Goal: Information Seeking & Learning: Check status

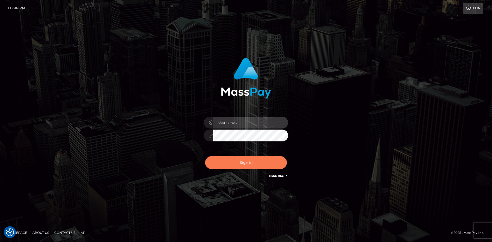
type input "Eduard Gavrilescu"
click at [238, 162] on button "Sign in" at bounding box center [246, 162] width 82 height 13
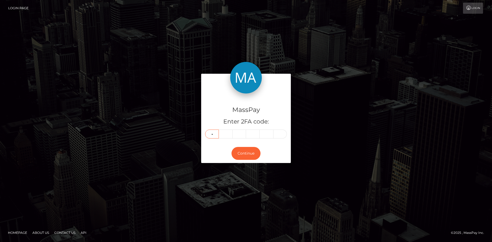
type input "1"
type input "8"
type input "1"
type input "0"
type input "7"
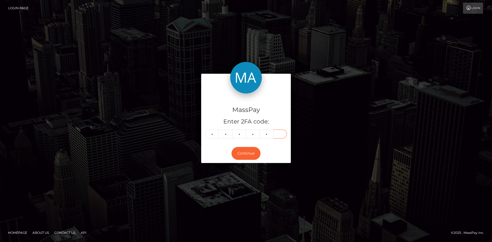
type input "3"
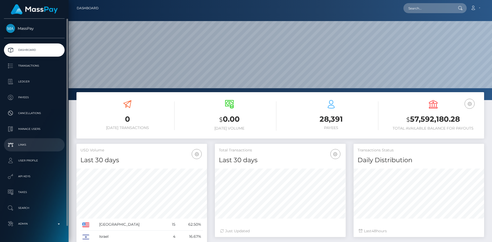
scroll to position [16, 0]
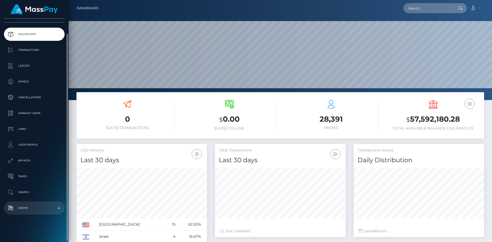
click at [57, 209] on p "Admin" at bounding box center [34, 208] width 56 height 8
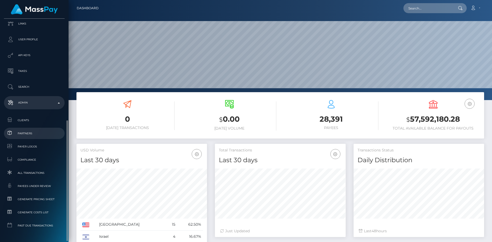
scroll to position [138, 0]
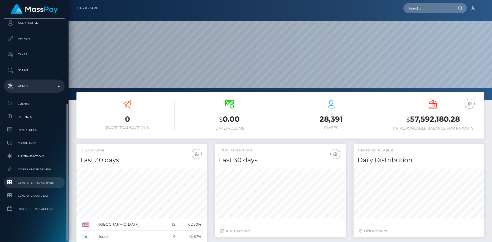
click at [33, 183] on span "Generate Pricing Sheet" at bounding box center [34, 183] width 56 height 6
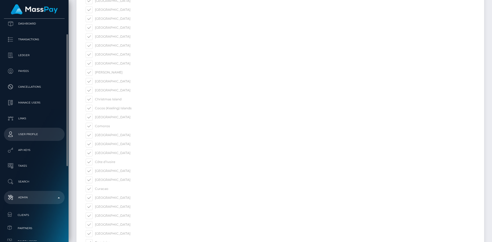
scroll to position [53, 0]
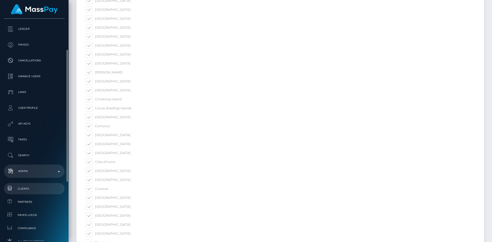
click at [32, 191] on span "Clients" at bounding box center [34, 189] width 56 height 6
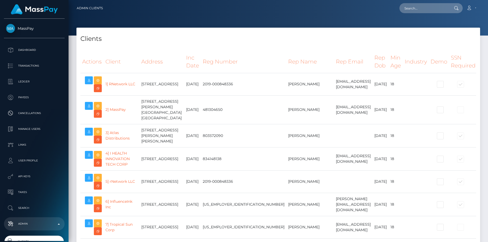
select select "223"
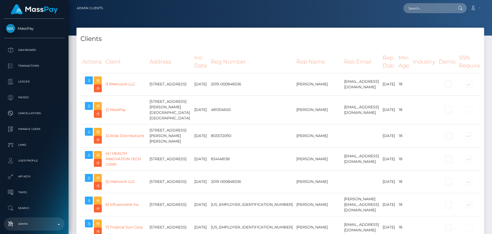
select select
select select "223"
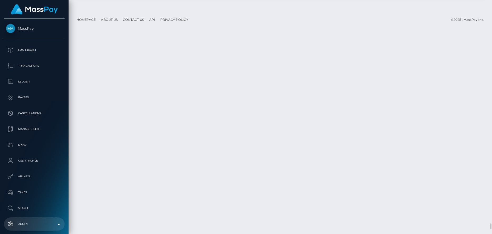
scroll to position [8805, 0]
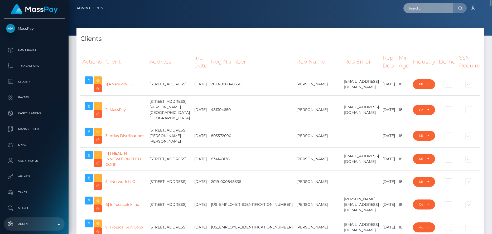
click at [434, 11] on input "text" at bounding box center [428, 8] width 50 height 10
paste input "825266468005363712_2"
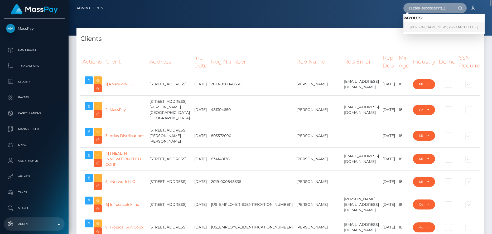
type input "825266468005363712_2"
click at [419, 28] on link "LIM TZE YEW (Select Media LLC - )" at bounding box center [443, 27] width 81 height 10
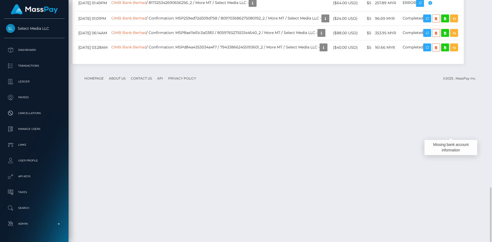
scroll to position [63, 131]
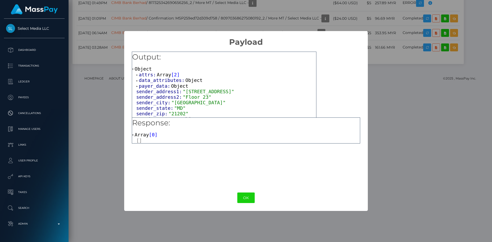
click at [153, 88] on span "payer_data:" at bounding box center [155, 86] width 32 height 6
click at [158, 81] on span "data_attributes:" at bounding box center [162, 81] width 47 height 6
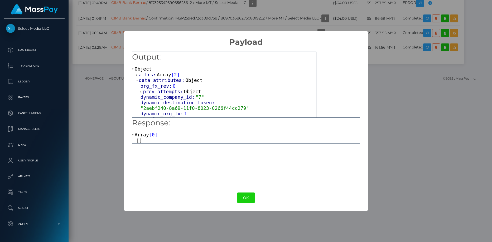
click at [159, 72] on span "Array" at bounding box center [164, 75] width 14 height 6
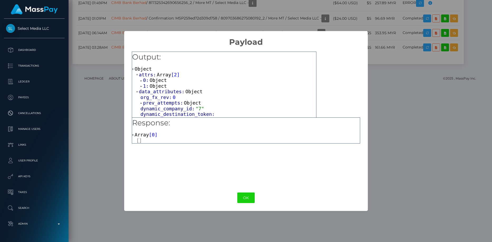
click at [156, 87] on span "Object" at bounding box center [157, 86] width 17 height 6
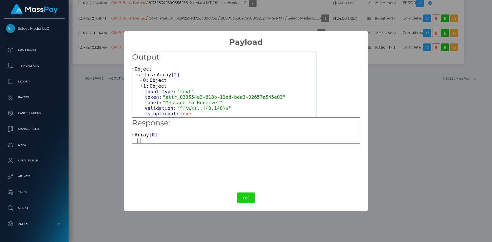
click at [157, 83] on span "Object" at bounding box center [157, 81] width 17 height 6
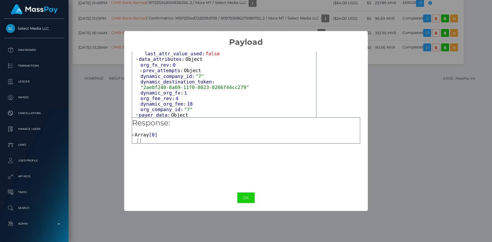
scroll to position [158, 0]
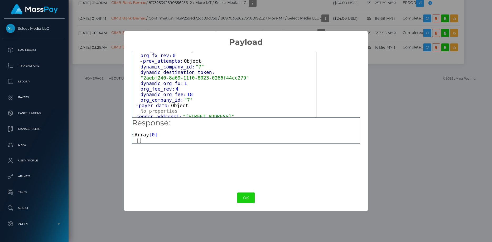
click at [168, 61] on span "prev_attempts:" at bounding box center [163, 61] width 41 height 6
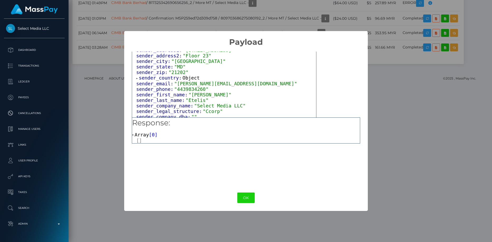
scroll to position [237, 0]
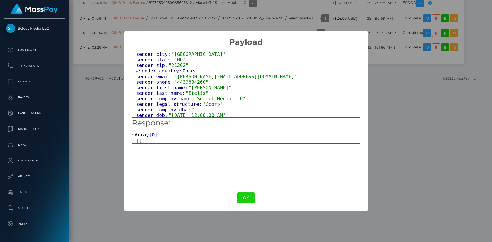
click at [166, 71] on span "sender_country:" at bounding box center [161, 71] width 44 height 6
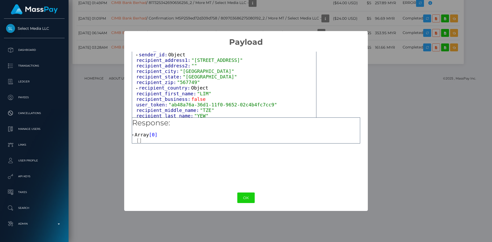
scroll to position [316, 0]
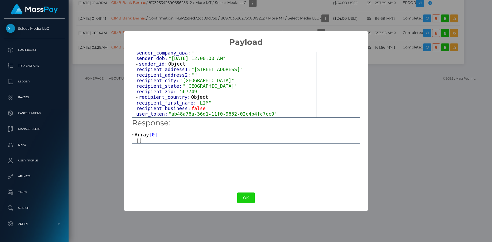
click at [162, 67] on span "sender_id:" at bounding box center [154, 64] width 30 height 6
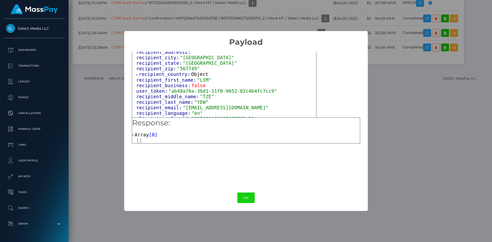
scroll to position [395, 0]
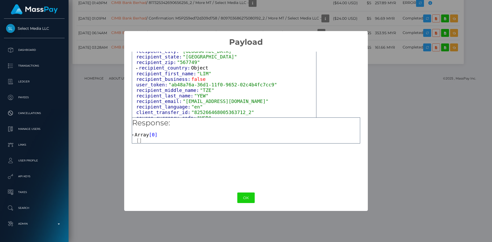
click at [155, 71] on span "recipient_country:" at bounding box center [165, 68] width 52 height 6
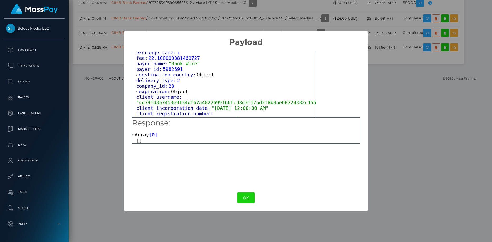
scroll to position [554, 0]
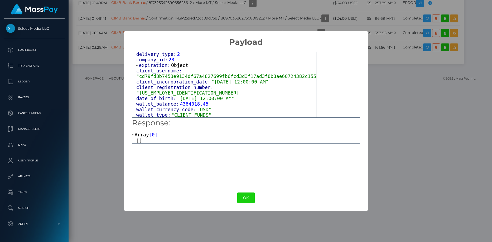
click at [152, 68] on span "expiration:" at bounding box center [155, 65] width 32 height 6
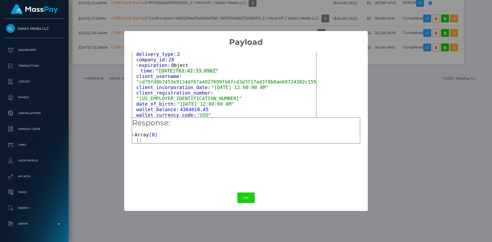
click at [155, 51] on span "destination_country:" at bounding box center [168, 49] width 58 height 6
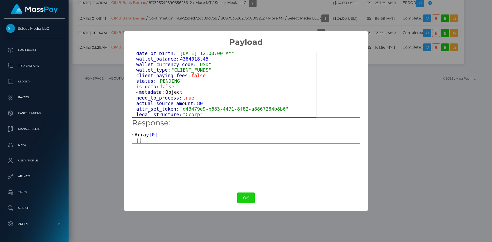
scroll to position [644, 0]
click at [148, 89] on span "metadata:" at bounding box center [152, 92] width 27 height 6
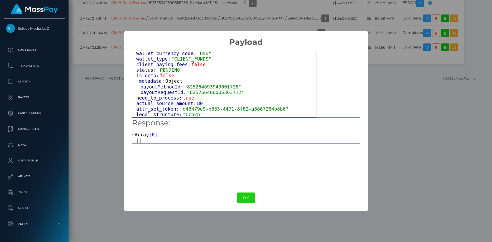
scroll to position [655, 0]
click at [245, 195] on button "OK" at bounding box center [245, 198] width 17 height 11
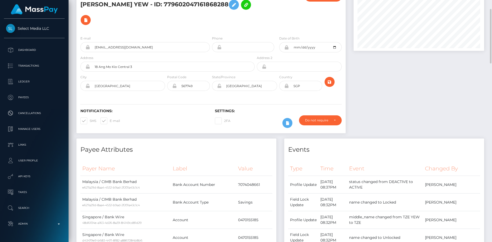
scroll to position [0, 0]
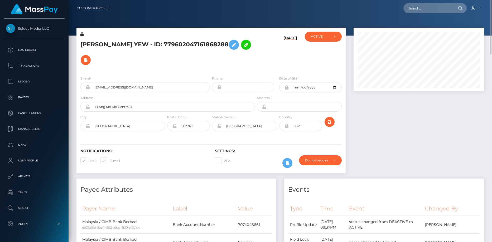
click at [99, 43] on h5 "LIM TZE YEW - ID: 779602047161868288" at bounding box center [165, 52] width 171 height 31
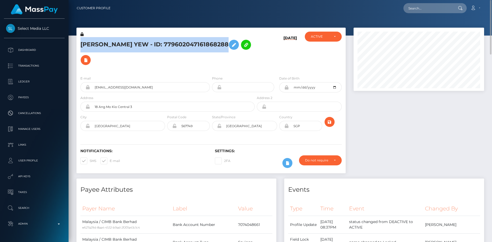
click at [99, 43] on h5 "LIM TZE YEW - ID: 779602047161868288" at bounding box center [165, 52] width 171 height 31
copy h5 "LIM TZE YEW - ID: 779602047161868288"
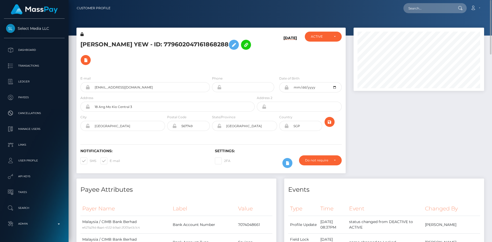
click at [401, 24] on div at bounding box center [280, 18] width 423 height 36
click at [414, 9] on input "text" at bounding box center [428, 8] width 50 height 10
paste input "maryalbelopa@gmail.com"
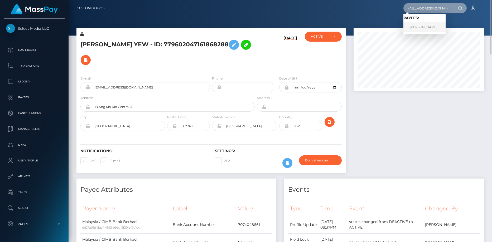
type input "maryalbelopa@gmail.com"
click at [418, 25] on link "Maricarmen Albelo" at bounding box center [424, 27] width 42 height 10
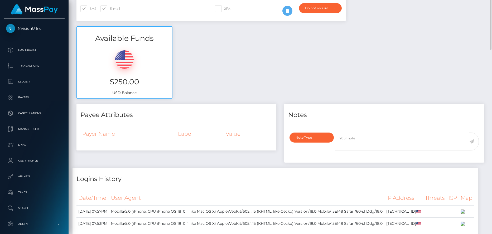
scroll to position [5, 0]
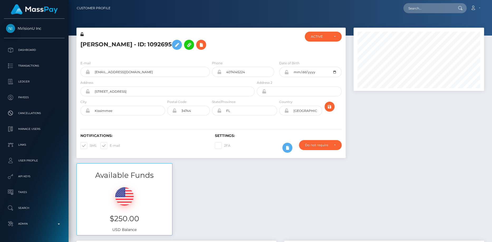
scroll to position [63, 131]
click at [117, 75] on input "[EMAIL_ADDRESS][DOMAIN_NAME]" at bounding box center [150, 72] width 120 height 10
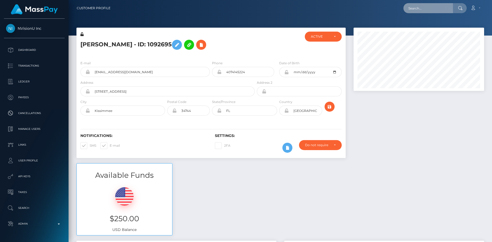
click at [434, 5] on input "text" at bounding box center [428, 8] width 50 height 10
paste input "MSP7e62226822051a5"
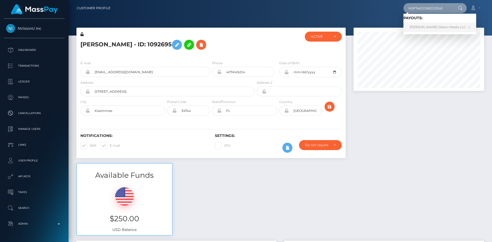
type input "MSP7e62226822051a5"
click at [427, 30] on link "[PERSON_NAME] (Select Media LLC - )" at bounding box center [439, 27] width 73 height 10
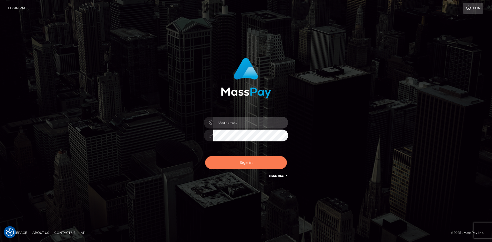
type input "[PERSON_NAME]"
click at [245, 162] on button "Sign in" at bounding box center [246, 162] width 82 height 13
type input "[PERSON_NAME]"
click at [245, 162] on button "Sign in" at bounding box center [246, 162] width 82 height 13
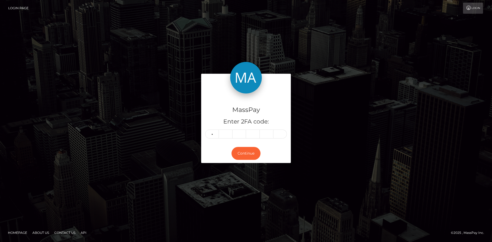
type input "0"
type input "8"
type input "9"
type input "1"
type input "9"
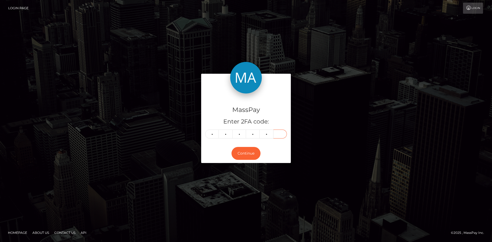
type input "7"
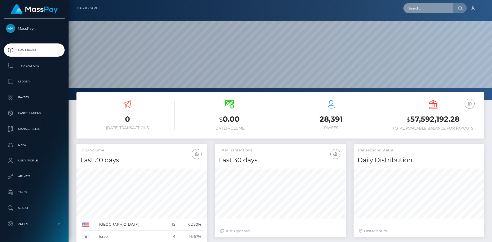
click at [414, 6] on input "text" at bounding box center [428, 8] width 50 height 10
paste input "txn canceled due to wrong bank information"
type input "txn canceled due to wrong bank information"
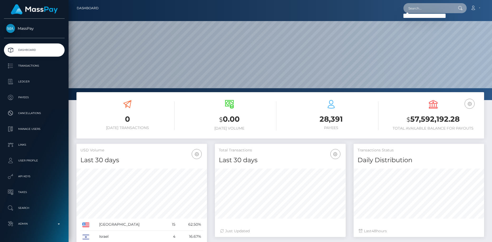
paste input "MSP7e62226822051a5"
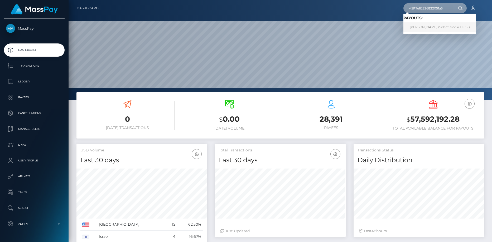
type input "MSP7e62226822051a5"
click at [430, 27] on link "[PERSON_NAME] (Select Media LLC - )" at bounding box center [439, 27] width 73 height 10
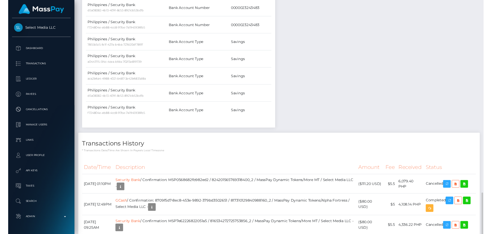
scroll to position [347, 0]
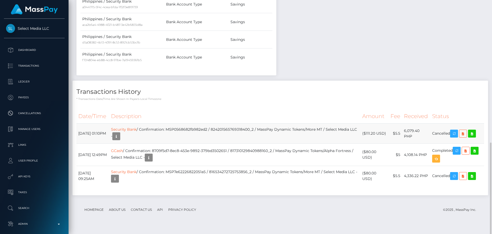
click at [205, 143] on td "Security Bank / Confirmation: MSP0568682fb982ed2 / 824201565769318400_2 / MassP…" at bounding box center [234, 134] width 251 height 20
copy td "MSP0568682fb982ed2"
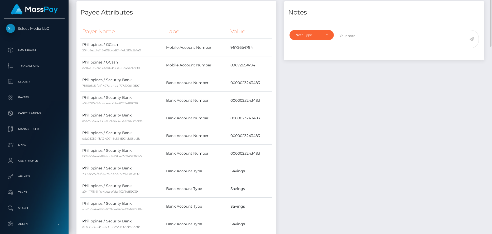
scroll to position [0, 0]
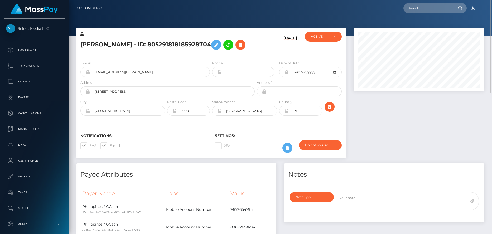
click at [403, 4] on div "Loading... Loading... Account Edit Profile Logout" at bounding box center [299, 8] width 369 height 11
click at [411, 11] on input "text" at bounding box center [428, 8] width 50 height 10
paste input "offer-158721-08f88f"
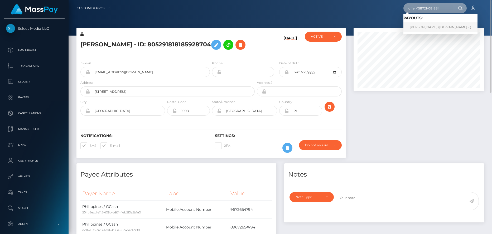
type input "offer-158721-08f88f"
click at [420, 25] on link "ibrahim kilic (Skin.Land - )" at bounding box center [440, 27] width 74 height 10
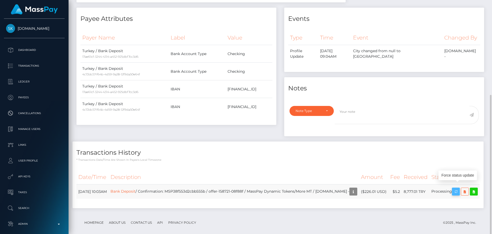
scroll to position [63, 131]
click at [459, 188] on icon "button" at bounding box center [456, 191] width 6 height 7
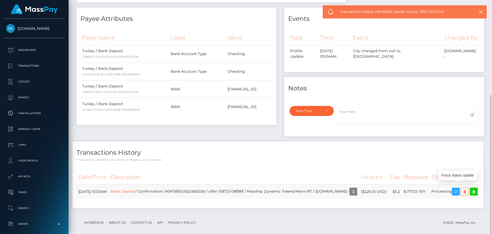
click at [223, 188] on td "Bank Deposit / Confirmation: MSP38f553d2cbb555b / offer-158721-08f88f / MassPay…" at bounding box center [234, 192] width 250 height 14
copy td "MSP38f553d2cbb555b"
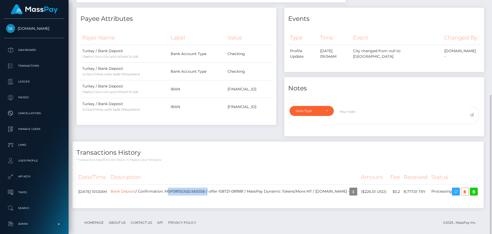
copy td "MSP38f553d2cbb555b"
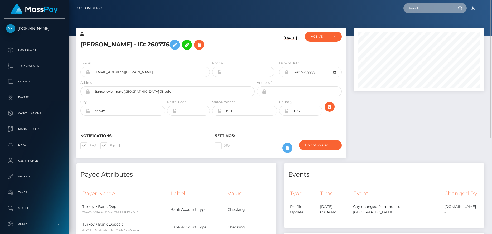
click at [415, 11] on input "text" at bounding box center [428, 8] width 50 height 10
paste input "pout_wWsOw3nIitZLg"
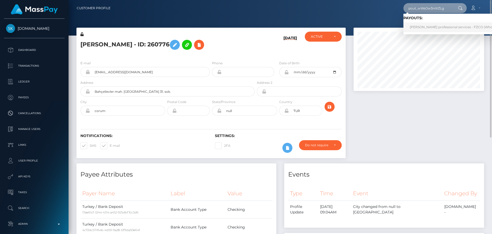
type input "pout_wWsOw3nIitZLg"
click at [418, 25] on link "Enzo leer professional services - FZCO (Whop Inc - )" at bounding box center [456, 27] width 107 height 10
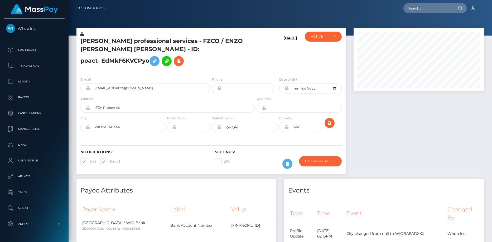
scroll to position [63, 131]
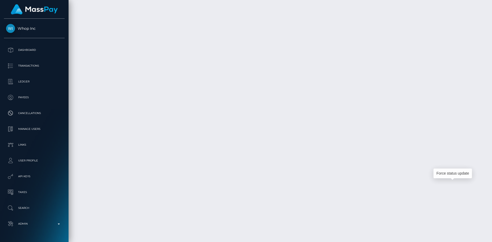
click at [456, 167] on body "Whop Inc Dashboard Transactions Ledger Payees" at bounding box center [246, 121] width 492 height 242
copy td "wfZFeB8UT6SRPZbWA_lIvg"
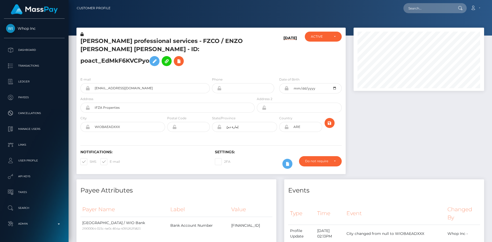
scroll to position [63, 131]
click at [429, 12] on input "text" at bounding box center [428, 8] width 50 height 10
paste input "poact_TRVQLpl9CrC7"
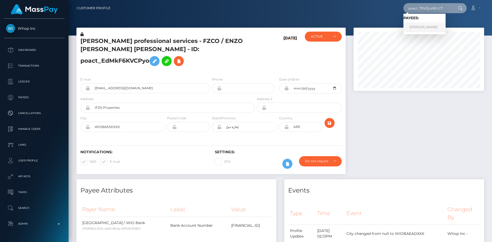
type input "poact_TRVQLpl9CrC7"
click at [428, 29] on link "Arjun Jadhao" at bounding box center [424, 27] width 42 height 10
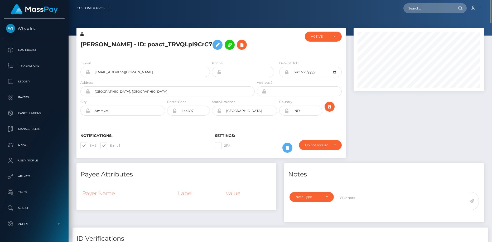
scroll to position [63, 131]
click at [158, 47] on h5 "[PERSON_NAME] - ID: poact_TRVQLpl9CrC7" at bounding box center [165, 44] width 171 height 15
click at [158, 47] on h5 "Arjun Jadhao - ID: poact_TRVQLpl9CrC7" at bounding box center [165, 44] width 171 height 15
copy h5 "Arjun Jadhao - ID: poact_TRVQLpl9CrC7"
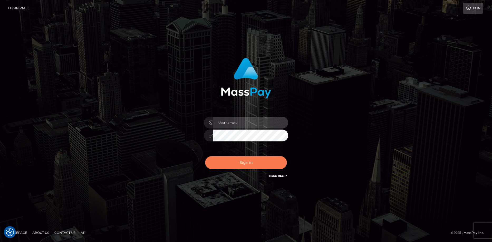
type input "Eduard Gavrilescu"
click at [230, 159] on button "Sign in" at bounding box center [246, 162] width 82 height 13
type input "Eduard Gavrilescu"
click at [241, 162] on button "Sign in" at bounding box center [246, 162] width 82 height 13
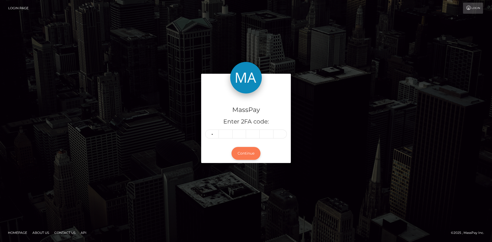
type input "2"
type input "0"
type input "2"
type input "7"
type input "6"
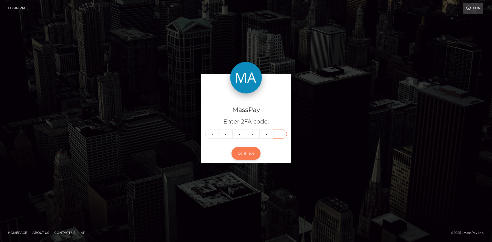
type input "4"
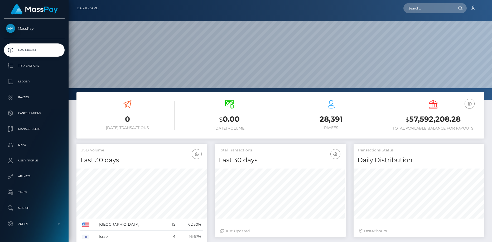
scroll to position [94, 131]
click at [414, 11] on input "text" at bounding box center [428, 8] width 50 height 10
paste input "PY63227738"
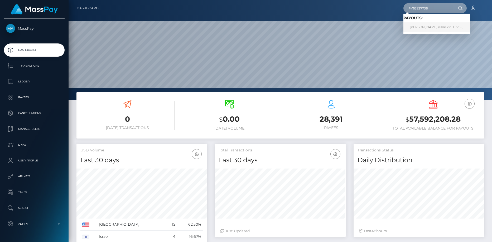
type input "PY63227738"
click at [416, 27] on link "Gwenetha LUCILLA King-Telemaque (NVisionU Inc - )" at bounding box center [436, 27] width 66 height 10
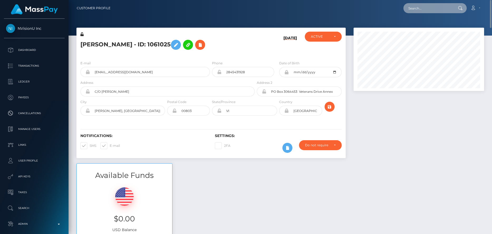
click at [426, 10] on input "text" at bounding box center [428, 8] width 50 height 10
paste input "1335264066"
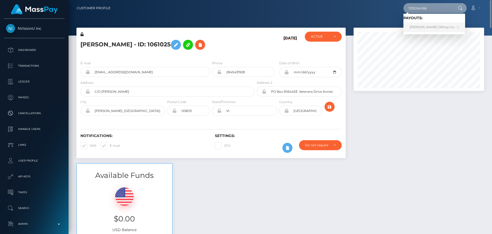
type input "1335264066"
click at [431, 30] on link "SOLANO CORRAL (Whop Inc - )" at bounding box center [434, 27] width 62 height 10
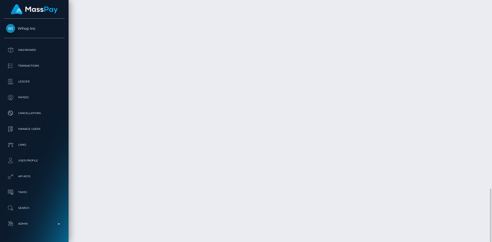
scroll to position [63, 131]
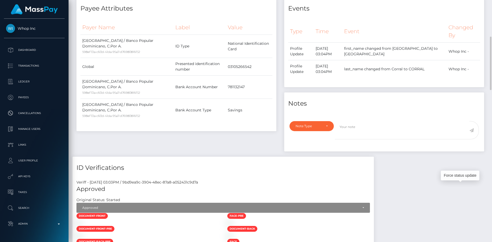
scroll to position [0, 0]
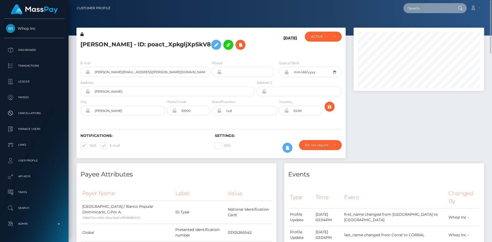
click at [441, 9] on input "text" at bounding box center [428, 8] width 50 height 10
paste input "5860a967-a889-47ca-a41b-838860b90806"
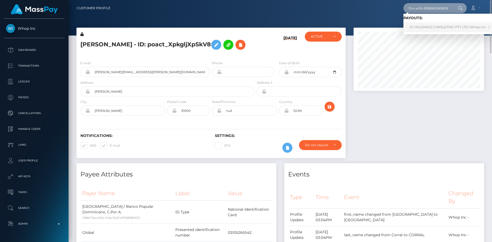
type input "5860a967-a889-47ca-a41b-838860b90806"
click at [429, 26] on link "JC HOLDINGS CONSULTING PTY LTD (Whop Inc - )" at bounding box center [449, 27] width 93 height 10
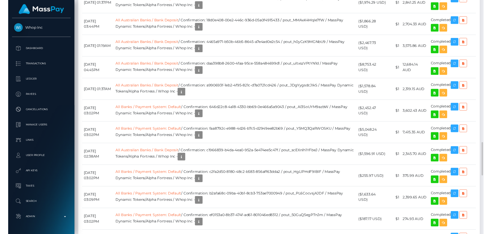
scroll to position [1213, 0]
